Goal: Task Accomplishment & Management: Manage account settings

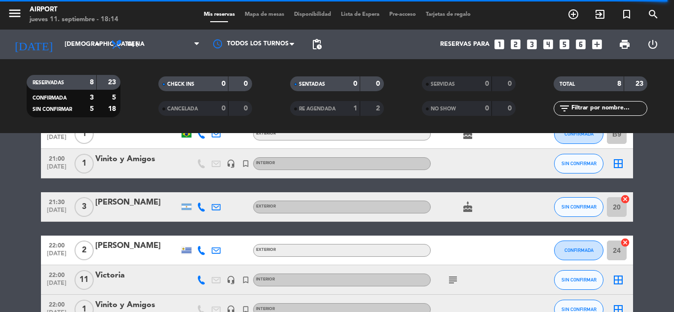
scroll to position [15, 0]
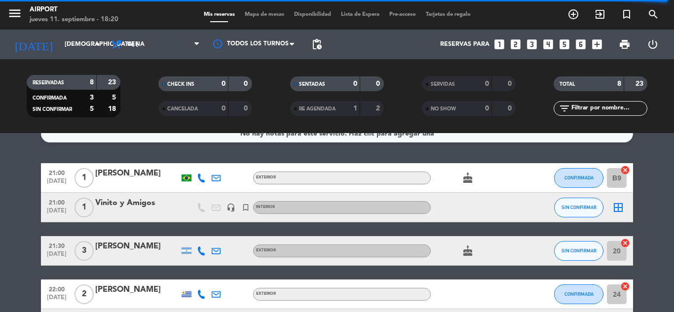
click at [201, 254] on icon at bounding box center [201, 251] width 9 height 9
click at [206, 231] on span "content_paste" at bounding box center [209, 234] width 7 height 7
click at [191, 250] on div at bounding box center [186, 250] width 15 height 29
click at [202, 252] on icon at bounding box center [201, 251] width 9 height 9
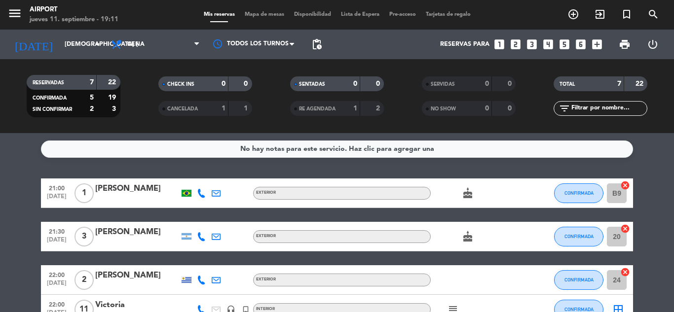
scroll to position [27, 0]
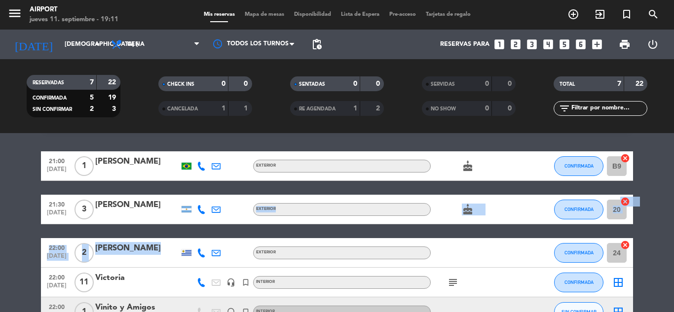
drag, startPoint x: 215, startPoint y: 252, endPoint x: 199, endPoint y: 210, distance: 45.5
click at [199, 210] on div "21:00 [DATE] 1 [PERSON_NAME] Bonfim EXTERIOR cake CONFIRMADA B9 cancel 21:30 [D…" at bounding box center [337, 275] width 592 height 249
click at [199, 210] on icon at bounding box center [201, 209] width 9 height 9
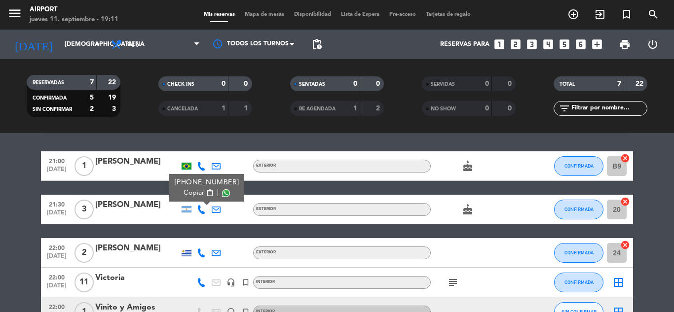
click at [199, 196] on button "Copiar content_paste" at bounding box center [199, 193] width 30 height 10
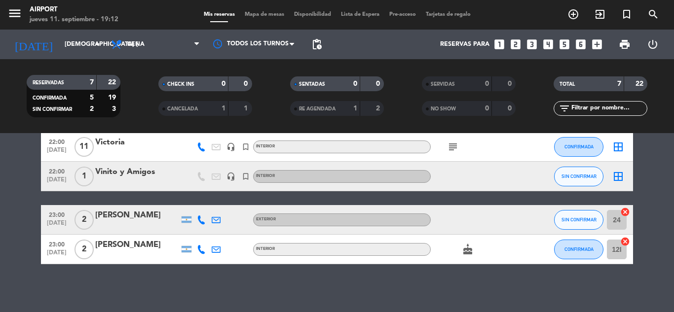
scroll to position [164, 0]
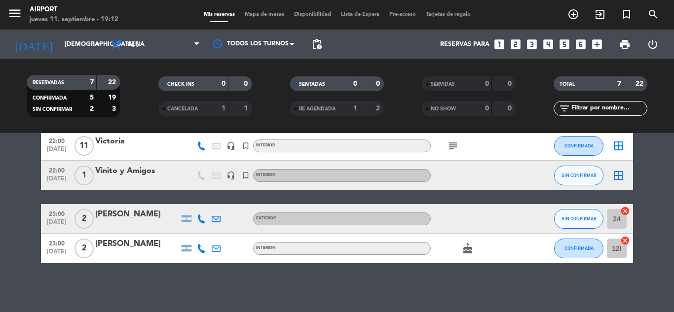
click at [204, 220] on icon at bounding box center [201, 219] width 9 height 9
click at [206, 200] on span "content_paste" at bounding box center [207, 202] width 7 height 7
